Goal: Task Accomplishment & Management: Manage account settings

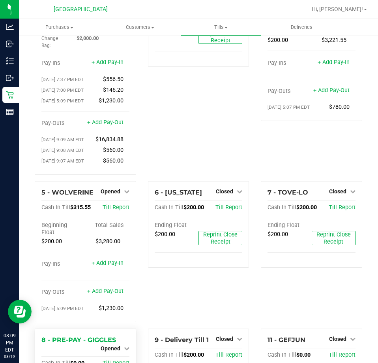
scroll to position [191, 0]
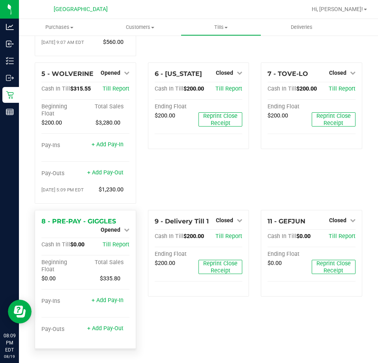
click at [117, 232] on span "Opened" at bounding box center [111, 229] width 20 height 6
click at [117, 235] on link "Close Till" at bounding box center [111, 236] width 21 height 6
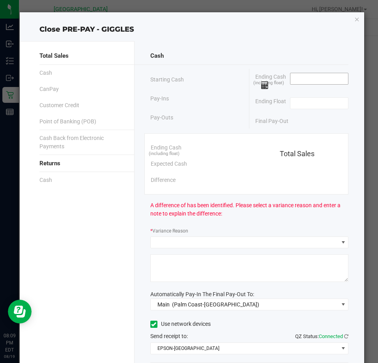
click at [302, 80] on input at bounding box center [320, 78] width 58 height 11
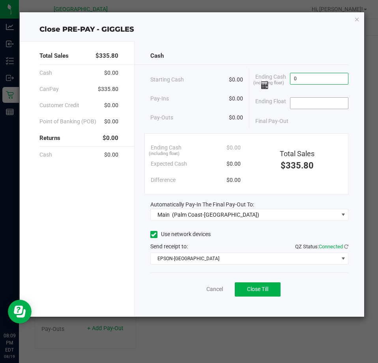
type input "$0.00"
click at [303, 102] on input at bounding box center [320, 103] width 58 height 11
type input "$0.00"
click at [303, 114] on div "Final Pay-Out $0.00" at bounding box center [302, 121] width 93 height 16
click at [254, 288] on span "Close Till" at bounding box center [257, 289] width 21 height 6
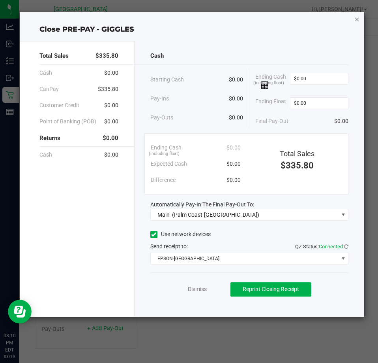
click at [355, 19] on icon "button" at bounding box center [358, 18] width 6 height 9
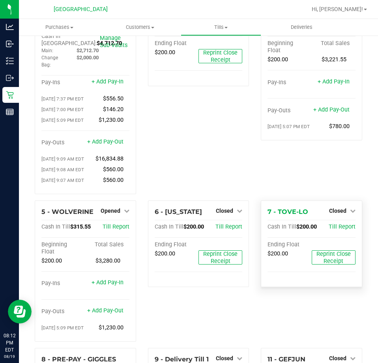
scroll to position [0, 0]
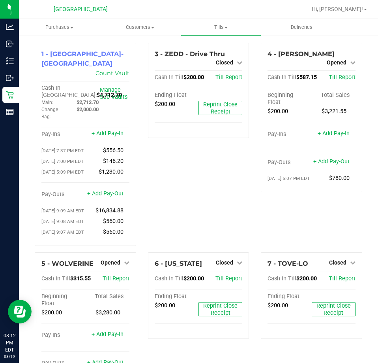
click at [361, 128] on div "4 - YIRUMA Opened Close Till Cash In Till $587.15 Till Report Beginning Float T…" at bounding box center [311, 147] width 113 height 209
click at [247, 182] on div "3 - ZEDD - Drive Thru Closed Open Till Cash In Till $200.00 Till Report Ending …" at bounding box center [198, 147] width 113 height 209
click at [339, 59] on span "Opened" at bounding box center [337, 62] width 20 height 6
click at [338, 69] on link "Close Till" at bounding box center [337, 69] width 21 height 6
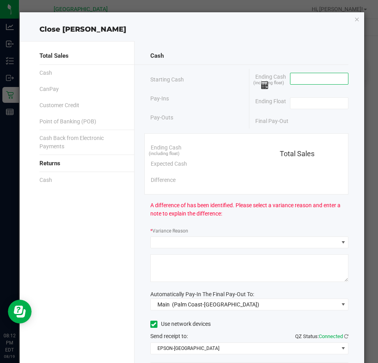
click at [318, 75] on input at bounding box center [320, 78] width 58 height 11
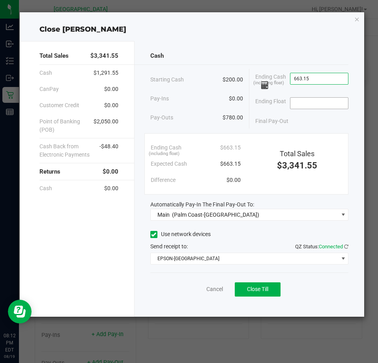
type input "$663.15"
click at [320, 101] on input at bounding box center [320, 103] width 58 height 11
type input "$200.00"
click at [273, 289] on button "Close Till" at bounding box center [258, 289] width 46 height 14
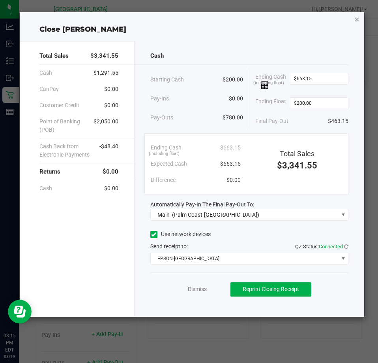
click at [356, 20] on icon "button" at bounding box center [358, 18] width 6 height 9
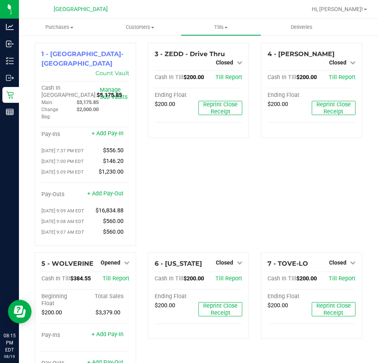
click at [137, 160] on div "1 - Palm Coast-Vault Count Vault Cash In Vault: $5,175.85 Main: $3,175.85 Chang…" at bounding box center [85, 147] width 113 height 209
click at [136, 263] on div "5 - WOLVERINE Opened Close Till Cash In Till $384.55 Till Report Beginning Floa…" at bounding box center [85, 325] width 113 height 147
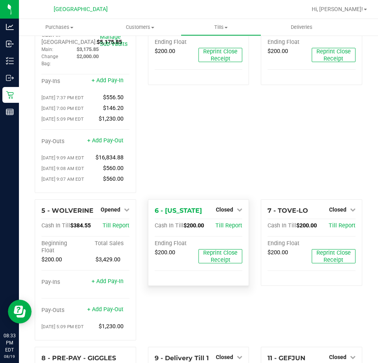
scroll to position [118, 0]
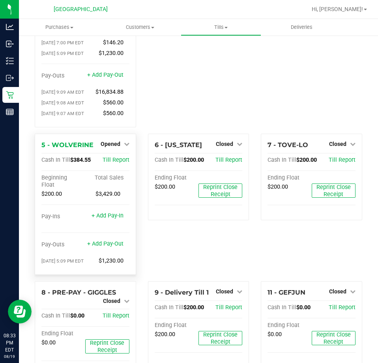
click at [114, 141] on div "Opened" at bounding box center [115, 143] width 29 height 9
click at [113, 145] on span "Opened" at bounding box center [111, 144] width 20 height 6
click at [113, 160] on link "Close Till" at bounding box center [111, 160] width 21 height 6
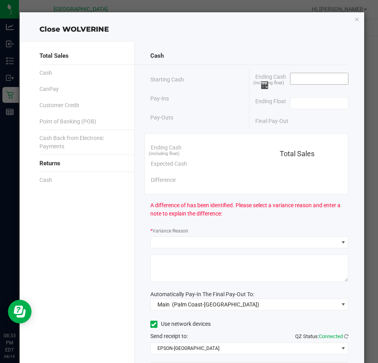
click at [310, 78] on input at bounding box center [320, 78] width 58 height 11
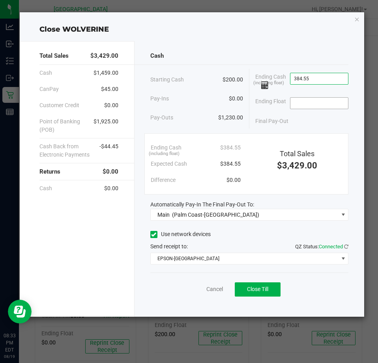
type input "$384.55"
click at [322, 109] on span at bounding box center [319, 103] width 59 height 12
click at [322, 104] on input at bounding box center [320, 103] width 58 height 11
type input "$200.00"
click at [321, 131] on div "Cash Starting Cash $200.00 Pay-Ins $0.00 Pay-Outs $1,230.00 Ending Cash (includ…" at bounding box center [250, 178] width 230 height 275
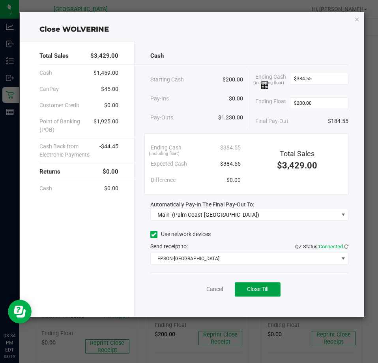
click at [263, 286] on span "Close Till" at bounding box center [257, 289] width 21 height 6
click at [358, 20] on icon "button" at bounding box center [358, 18] width 6 height 9
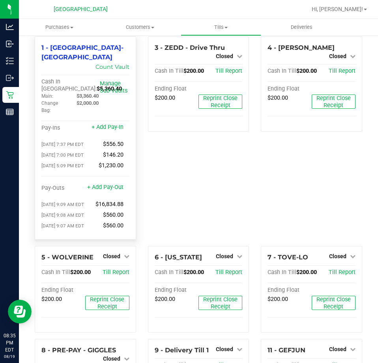
scroll to position [0, 0]
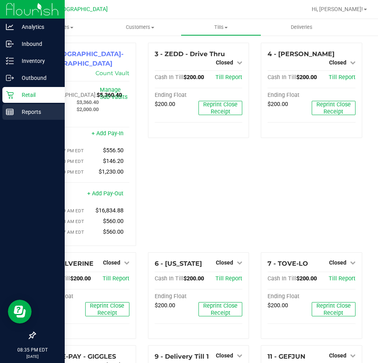
click at [26, 109] on p "Reports" at bounding box center [37, 111] width 47 height 9
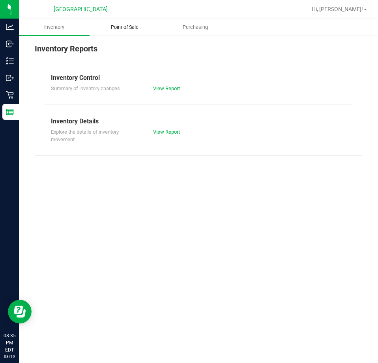
click at [135, 29] on span "Point of Sale" at bounding box center [124, 27] width 49 height 7
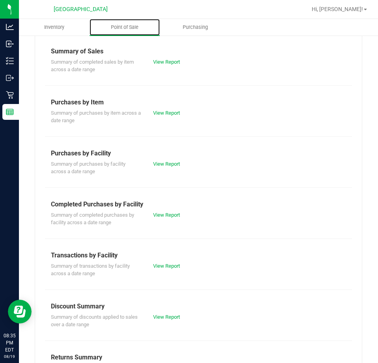
scroll to position [107, 0]
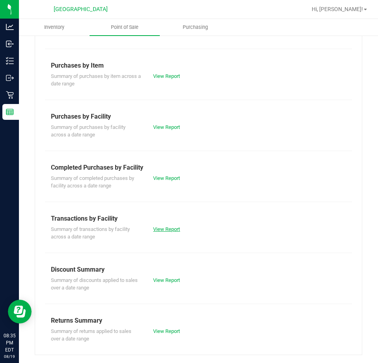
click at [166, 231] on link "View Report" at bounding box center [166, 229] width 27 height 6
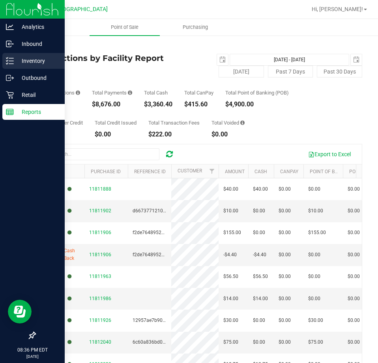
click at [23, 60] on p "Inventory" at bounding box center [37, 60] width 47 height 9
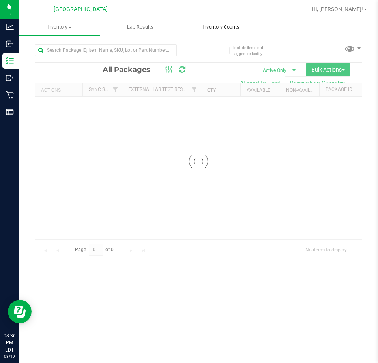
click at [217, 27] on span "Inventory Counts" at bounding box center [221, 27] width 58 height 7
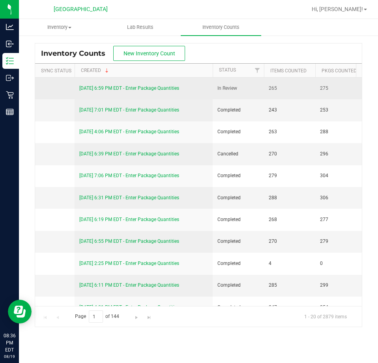
click at [161, 88] on link "[DATE] 6:59 PM EDT - Enter Package Quantities" at bounding box center [129, 88] width 100 height 6
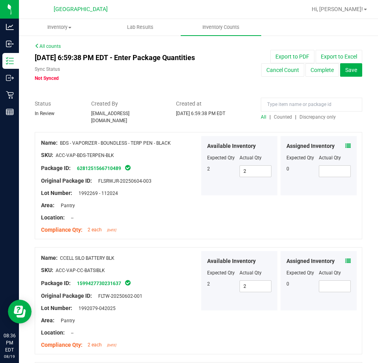
click at [315, 119] on span "Discrepancy only" at bounding box center [318, 117] width 36 height 6
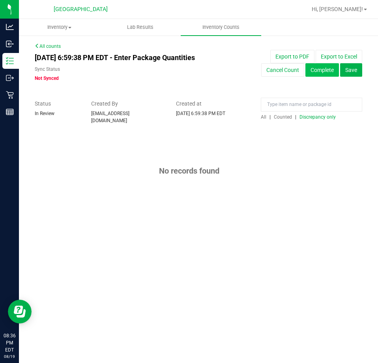
click at [318, 72] on button "Complete" at bounding box center [323, 69] width 34 height 13
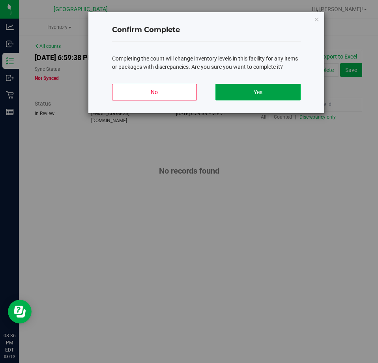
click at [277, 92] on button "Yes" at bounding box center [258, 92] width 85 height 17
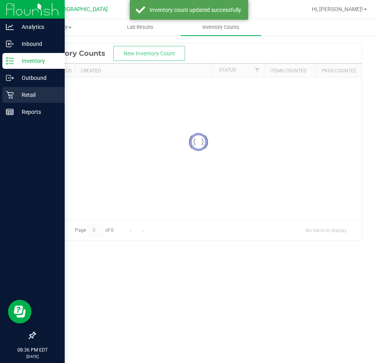
click at [33, 94] on p "Retail" at bounding box center [37, 94] width 47 height 9
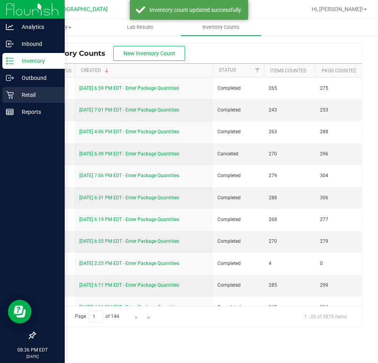
click at [38, 93] on p "Retail" at bounding box center [37, 94] width 47 height 9
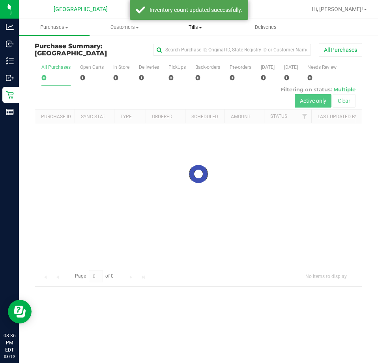
click at [195, 28] on span "Tills" at bounding box center [195, 27] width 70 height 7
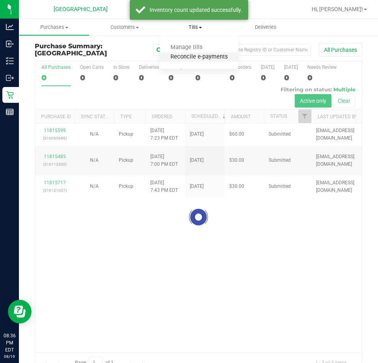
click at [182, 56] on span "Reconcile e-payments" at bounding box center [199, 57] width 79 height 7
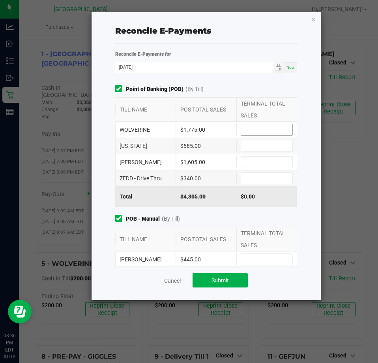
click at [261, 129] on input at bounding box center [266, 129] width 51 height 11
type input "$1,775.00"
click at [267, 146] on input at bounding box center [266, 145] width 51 height 11
type input "$585.00"
click at [265, 164] on input at bounding box center [266, 161] width 51 height 11
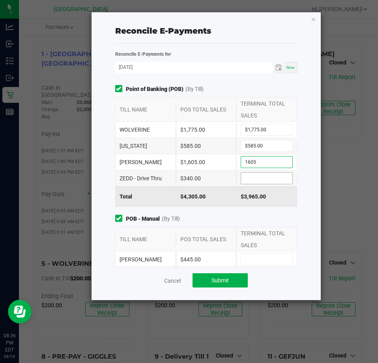
type input "$1,605.00"
click at [269, 177] on input at bounding box center [266, 178] width 51 height 11
type input "$340.00"
click at [240, 204] on div "$4,305.00" at bounding box center [267, 196] width 61 height 20
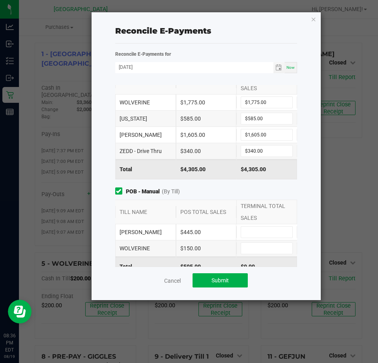
scroll to position [39, 0]
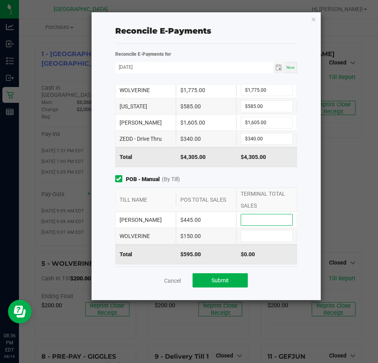
click at [248, 217] on input at bounding box center [266, 219] width 51 height 11
type input "$445.00"
click at [251, 237] on input at bounding box center [266, 235] width 51 height 11
type input "$150.00"
click at [221, 214] on div "$445.00" at bounding box center [206, 220] width 61 height 16
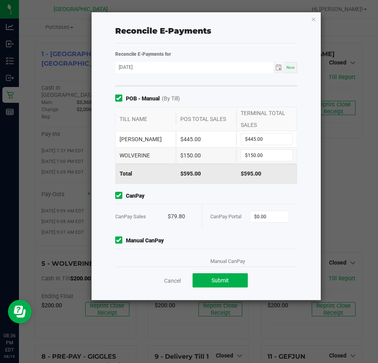
scroll to position [158, 0]
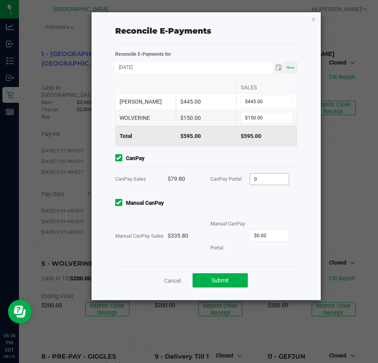
click at [268, 181] on input "0" at bounding box center [269, 178] width 39 height 11
type input "$79.80"
click at [276, 208] on div "Manual CanPay Manual CanPay Sales $335.80 Manual CanPay Portal $0.00" at bounding box center [206, 229] width 194 height 61
click at [268, 235] on input "0" at bounding box center [269, 235] width 39 height 11
type input "$335.80"
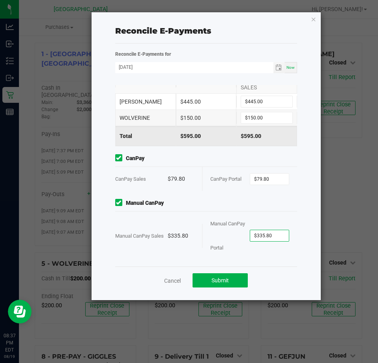
click at [268, 203] on span "Manual CanPay" at bounding box center [206, 203] width 182 height 8
click at [236, 280] on button "Submit" at bounding box center [220, 280] width 55 height 14
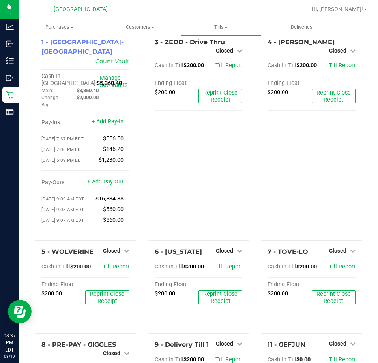
scroll to position [0, 0]
